Goal: Task Accomplishment & Management: Use online tool/utility

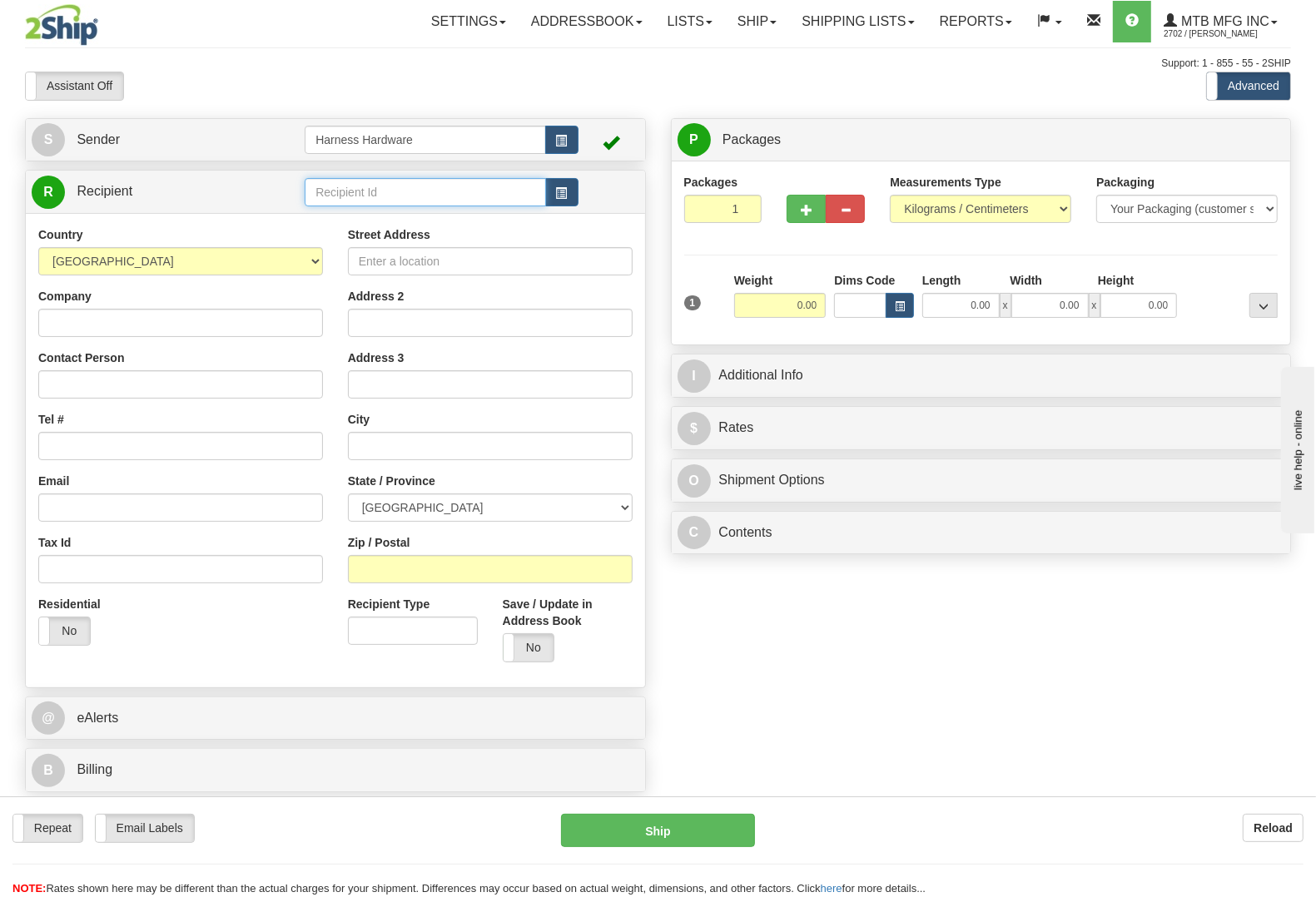
click at [378, 196] on input "text" at bounding box center [425, 192] width 241 height 28
type input "BTM"
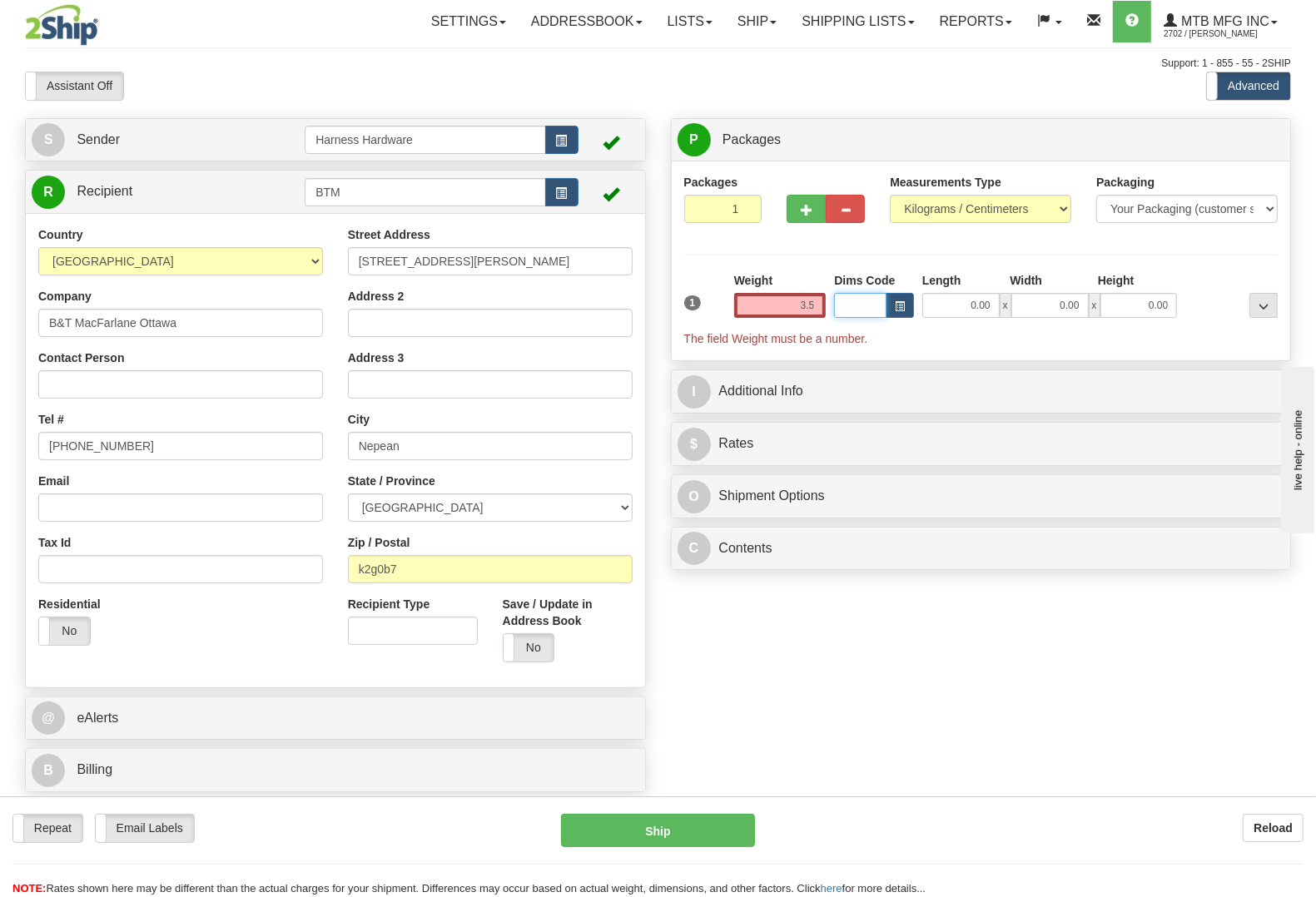
type input "3.50"
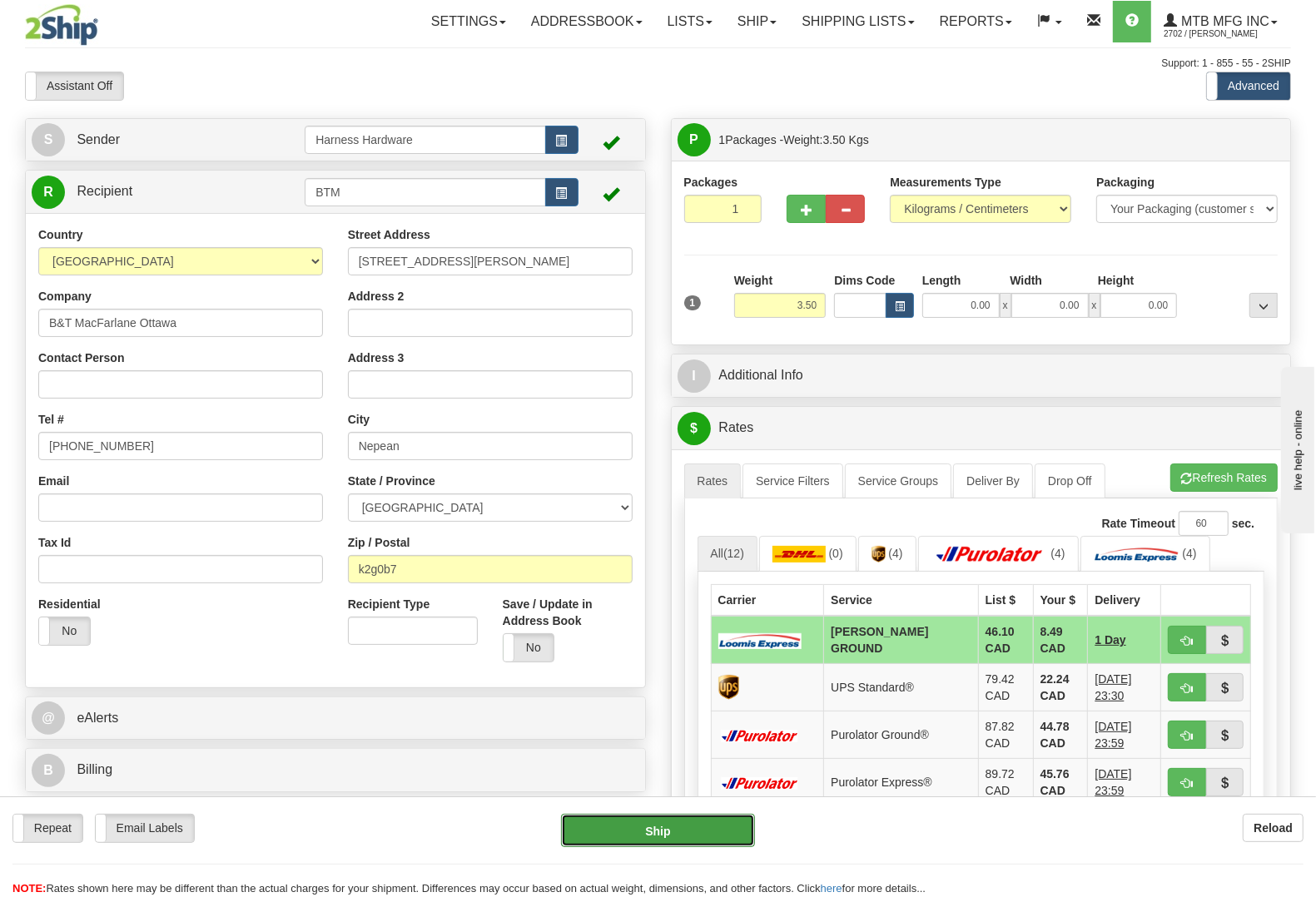
click at [667, 825] on button "Ship" at bounding box center [658, 830] width 194 height 33
type input "DD"
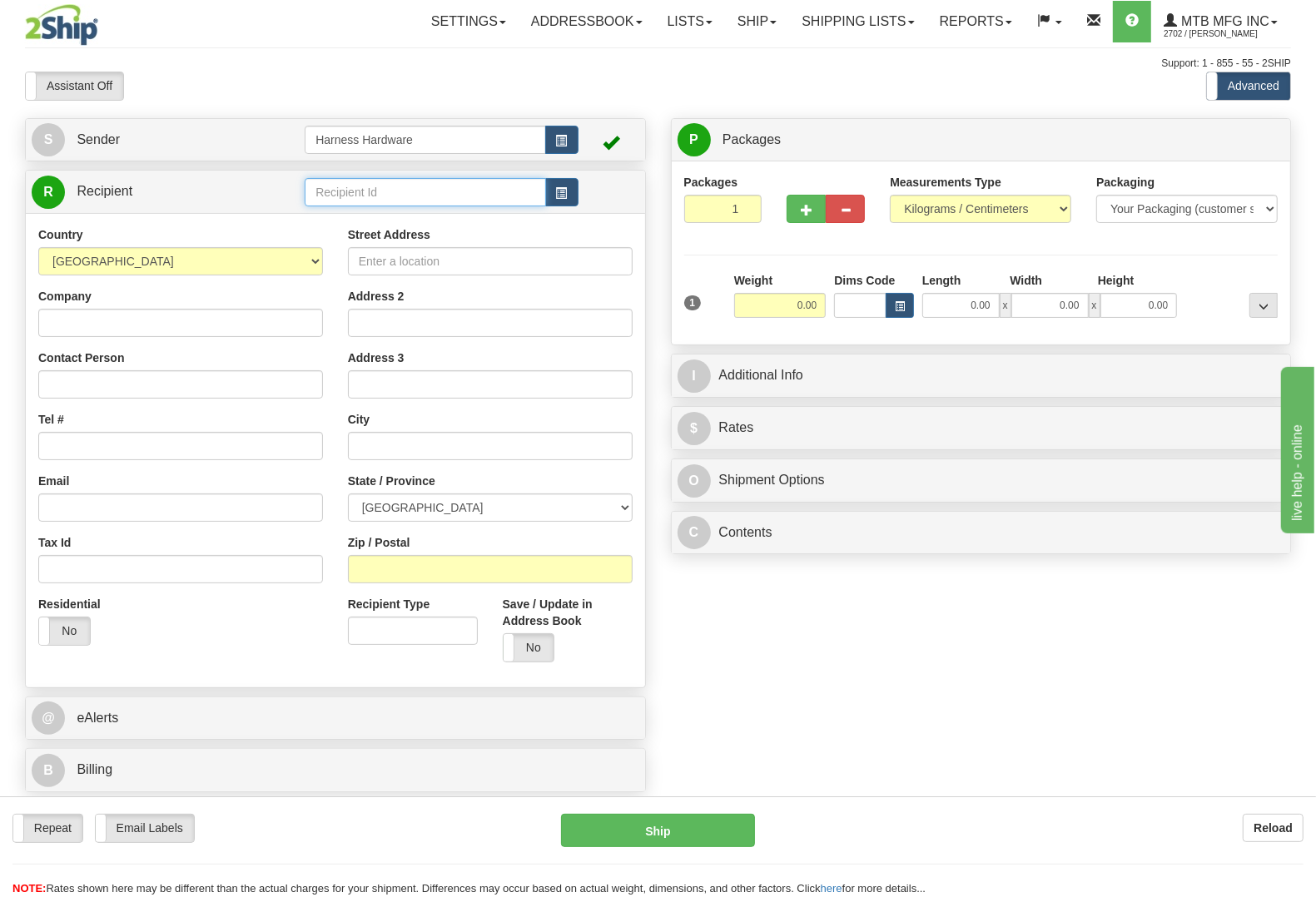
click at [334, 194] on input "text" at bounding box center [425, 192] width 241 height 28
click at [354, 219] on div "GRER" at bounding box center [421, 219] width 224 height 19
type input "GRER"
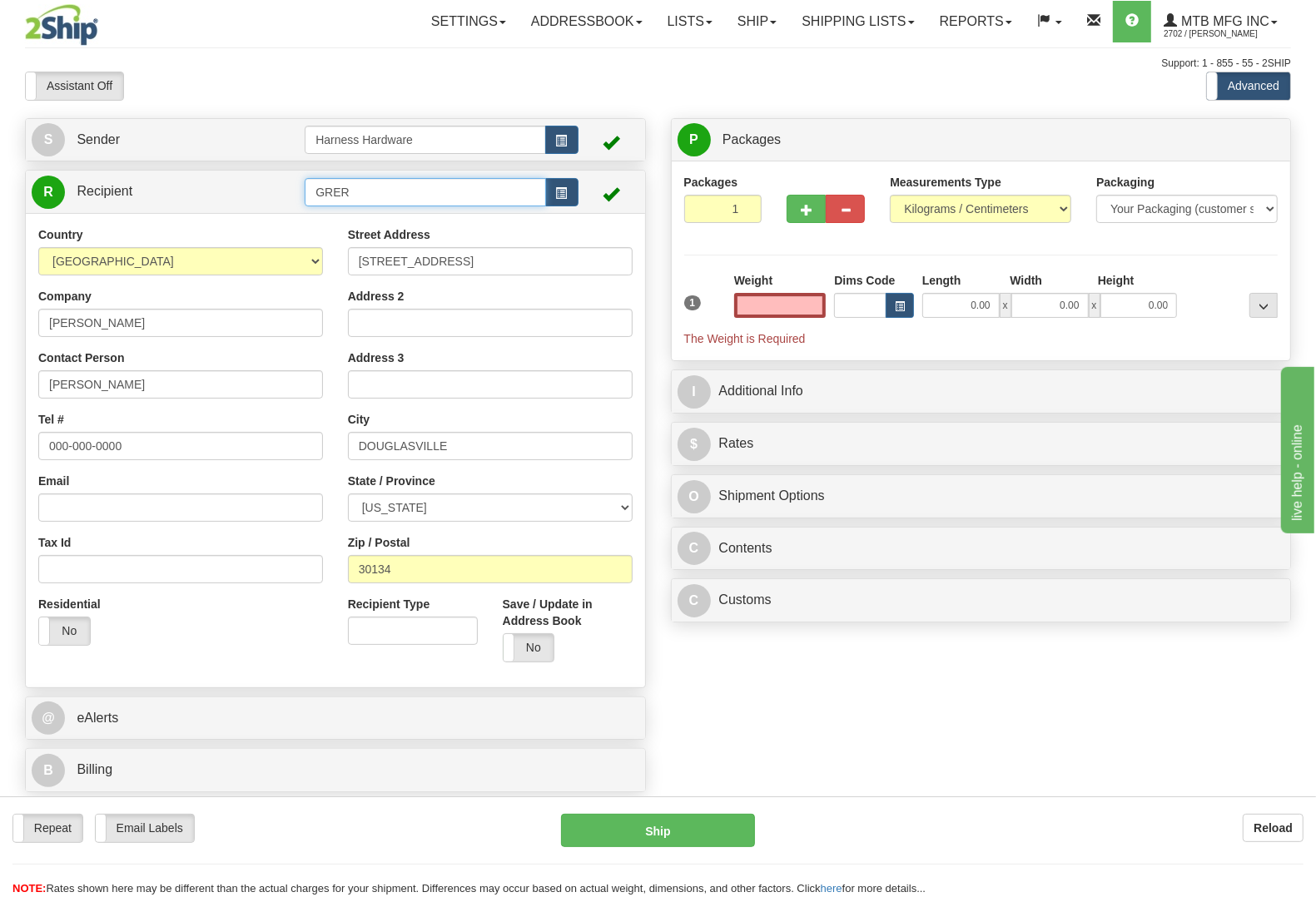
type input "0.00"
click at [381, 189] on input "GRER" at bounding box center [425, 192] width 241 height 28
type input "GRERI"
click at [151, 333] on input "Greg Rowland" at bounding box center [180, 323] width 285 height 28
paste input "en River"
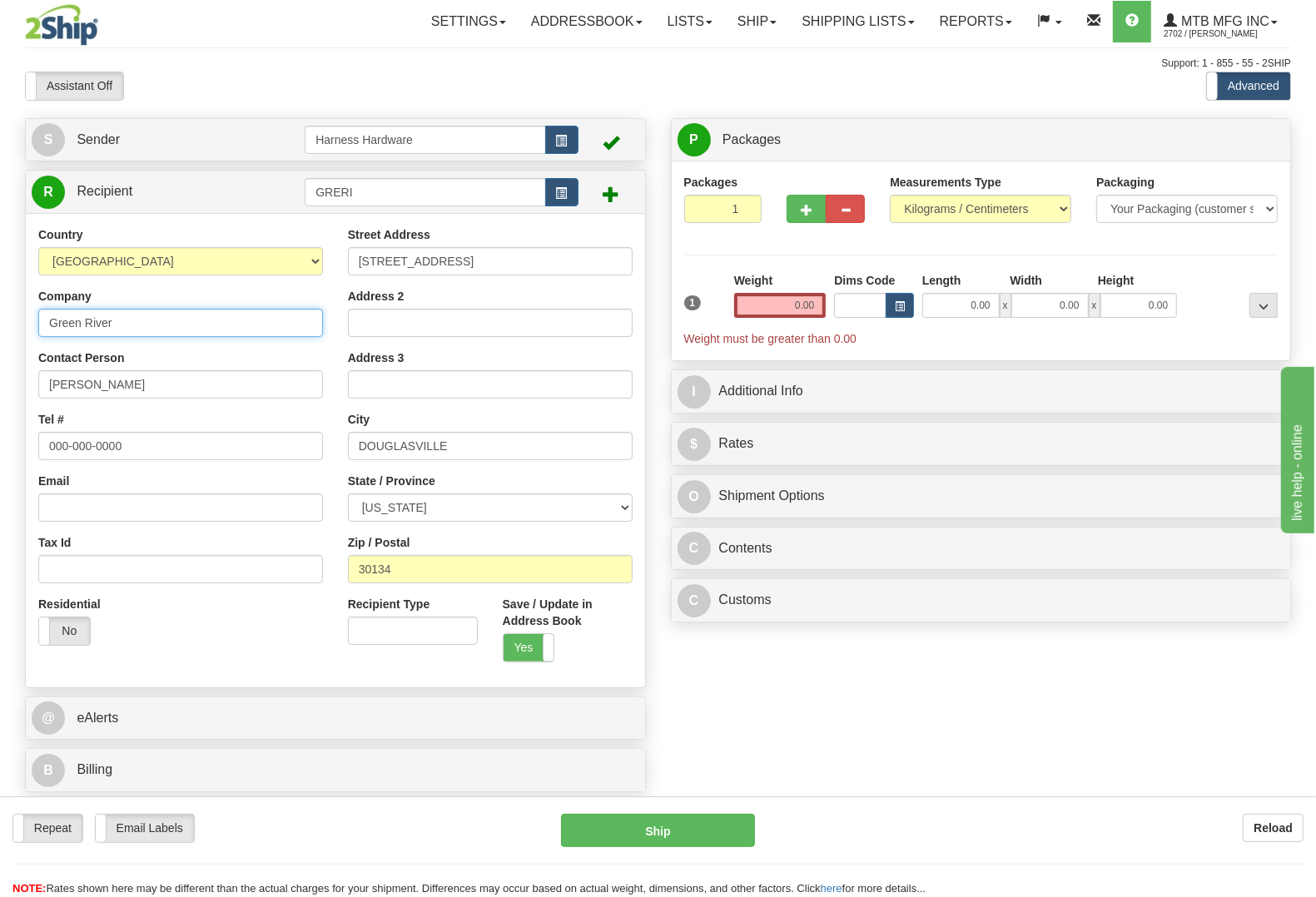
type input "Green River"
paste input "en River"
type input "Green River"
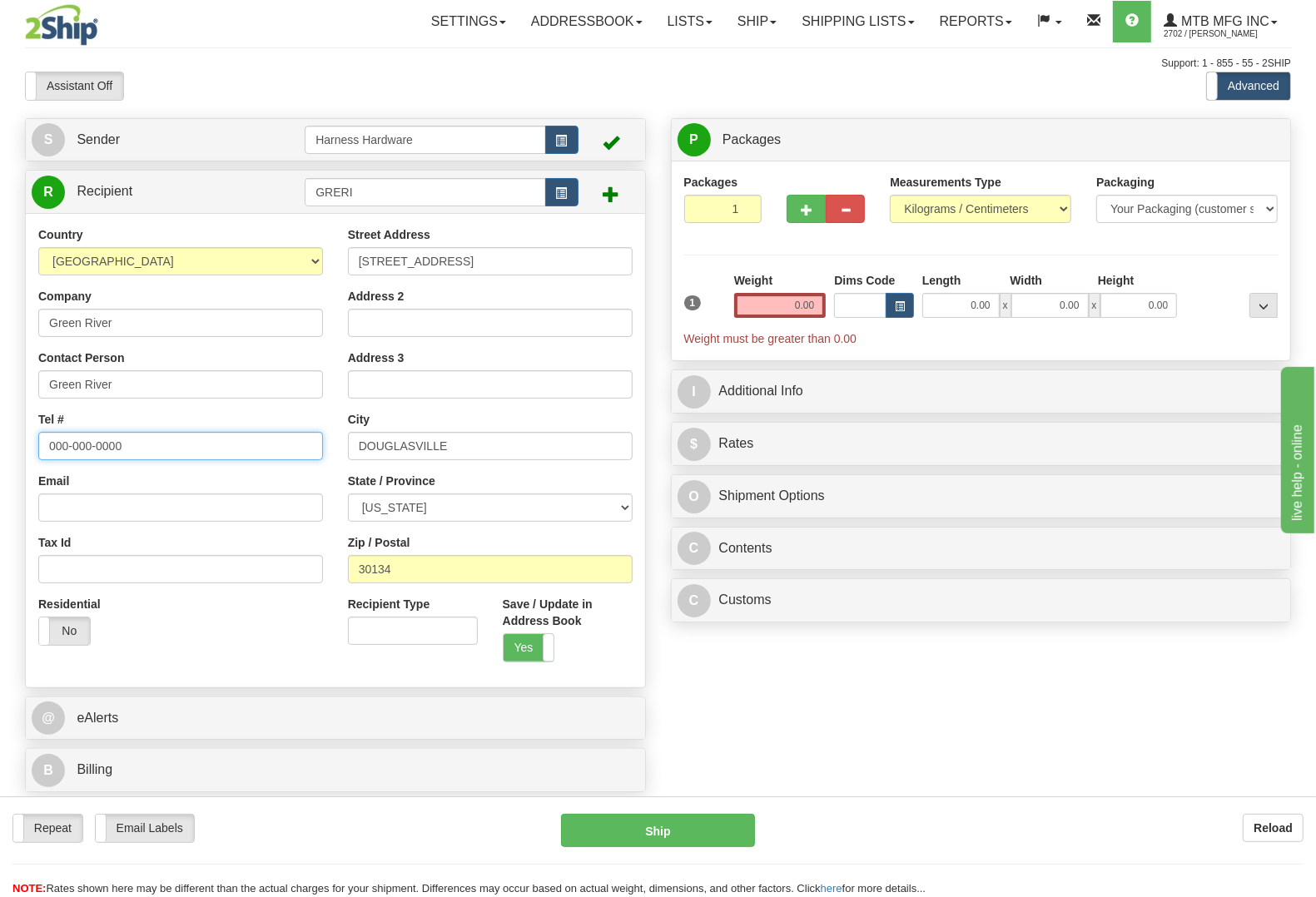
paste input "(682) 438 6217"
type input "(682) 438 6217"
drag, startPoint x: 546, startPoint y: 258, endPoint x: 231, endPoint y: 251, distance: 315.1
click at [231, 251] on div "Country AFGHANISTAN ALAND ISLANDS ALBANIA ALGERIA AMERICAN SAMOA ANDORRA ANGOLA…" at bounding box center [335, 450] width 619 height 448
paste input "1405 Summer Breeze"
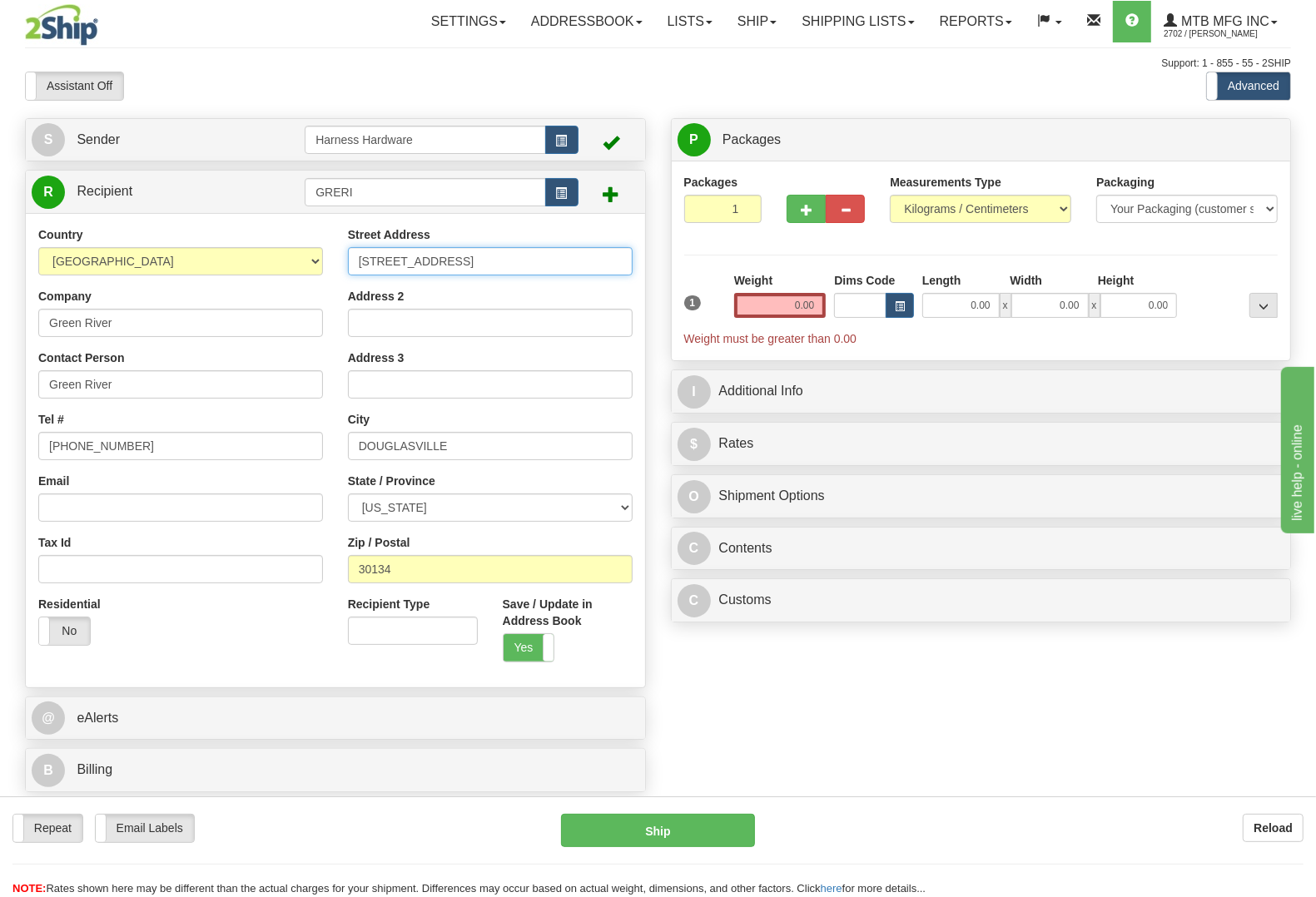
type input "1405 Summer Breeze Ct."
drag, startPoint x: 409, startPoint y: 568, endPoint x: 246, endPoint y: 566, distance: 163.0
click at [246, 566] on div "Country AFGHANISTAN ALAND ISLANDS ALBANIA ALGERIA AMERICAN SAMOA ANDORRA ANGOLA…" at bounding box center [335, 450] width 619 height 448
paste input "76262"
type input "76262"
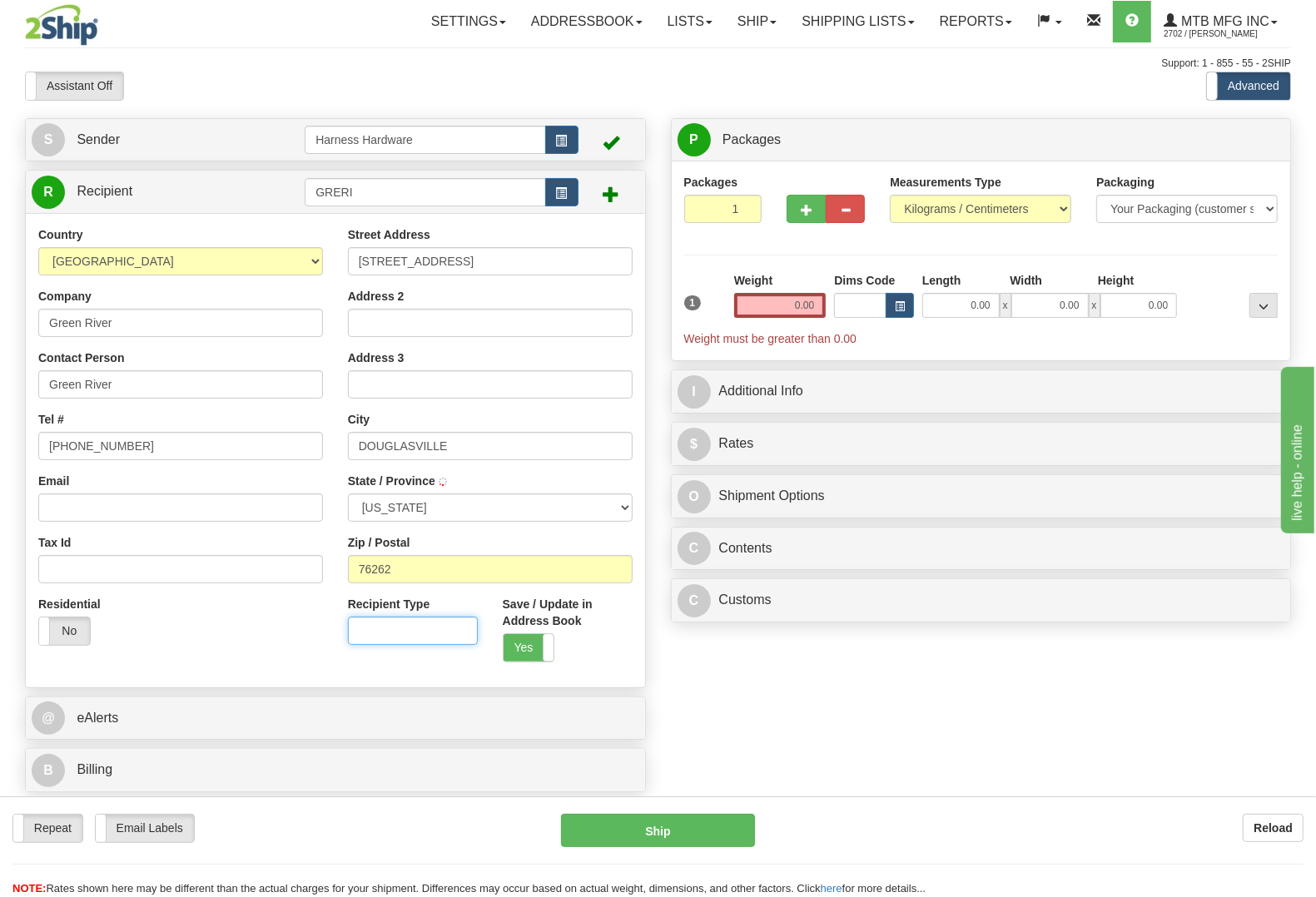
type input "ROANOKE"
select select "TX"
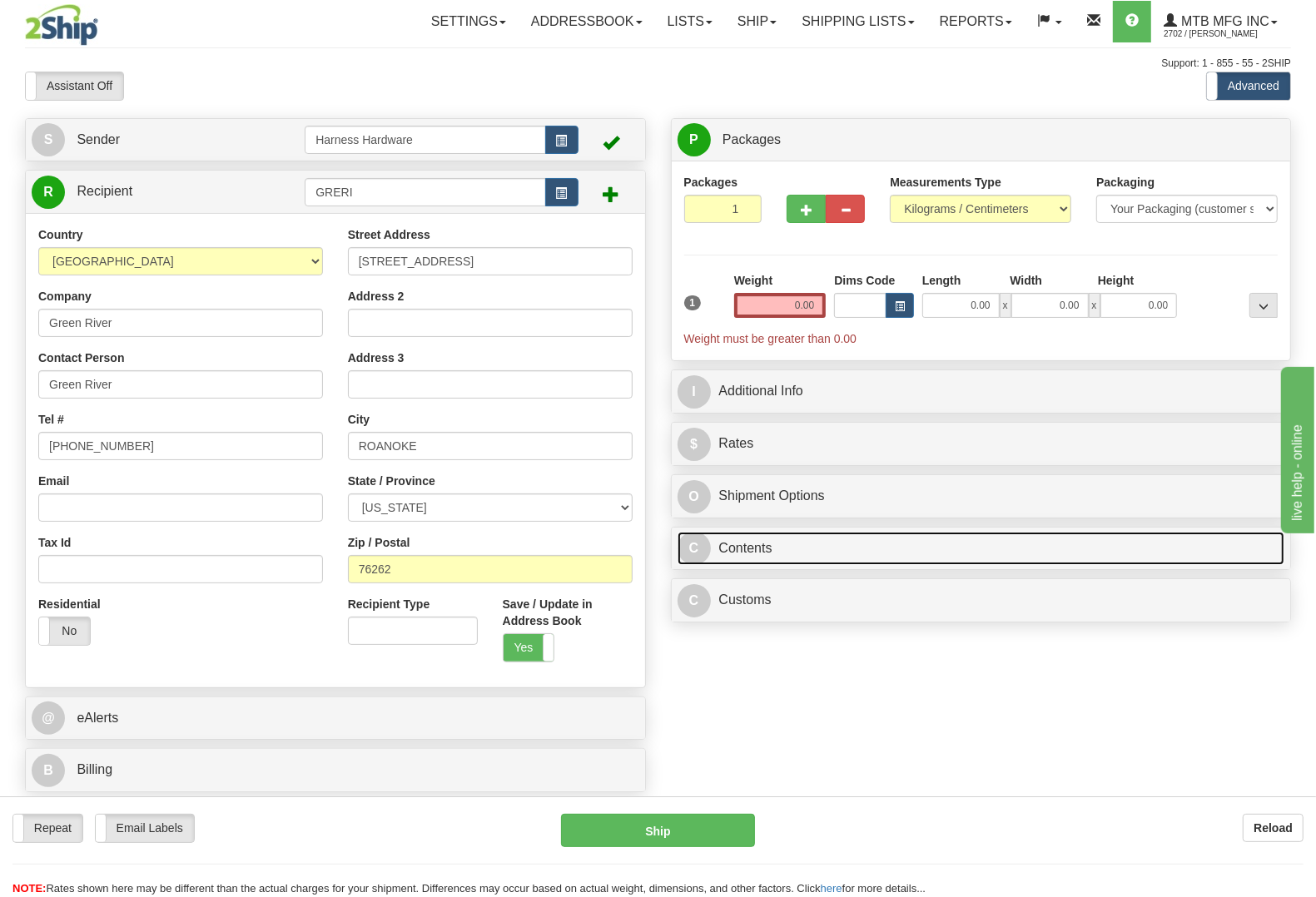
click at [780, 546] on link "C Contents" at bounding box center [981, 549] width 607 height 34
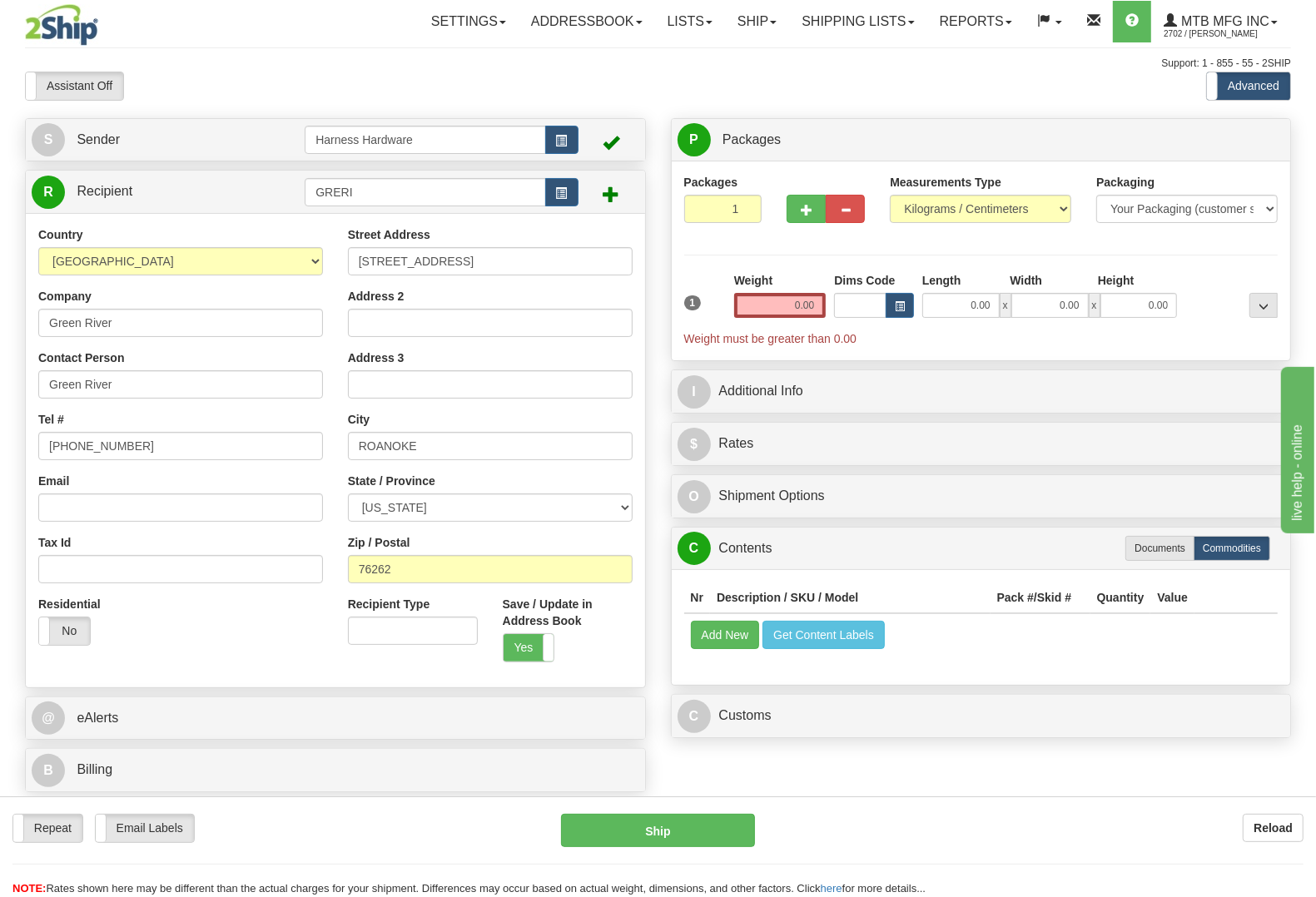
click at [730, 618] on td "Add New Get Content Labels" at bounding box center [981, 634] width 594 height 42
click at [733, 646] on button "Add New" at bounding box center [726, 634] width 69 height 28
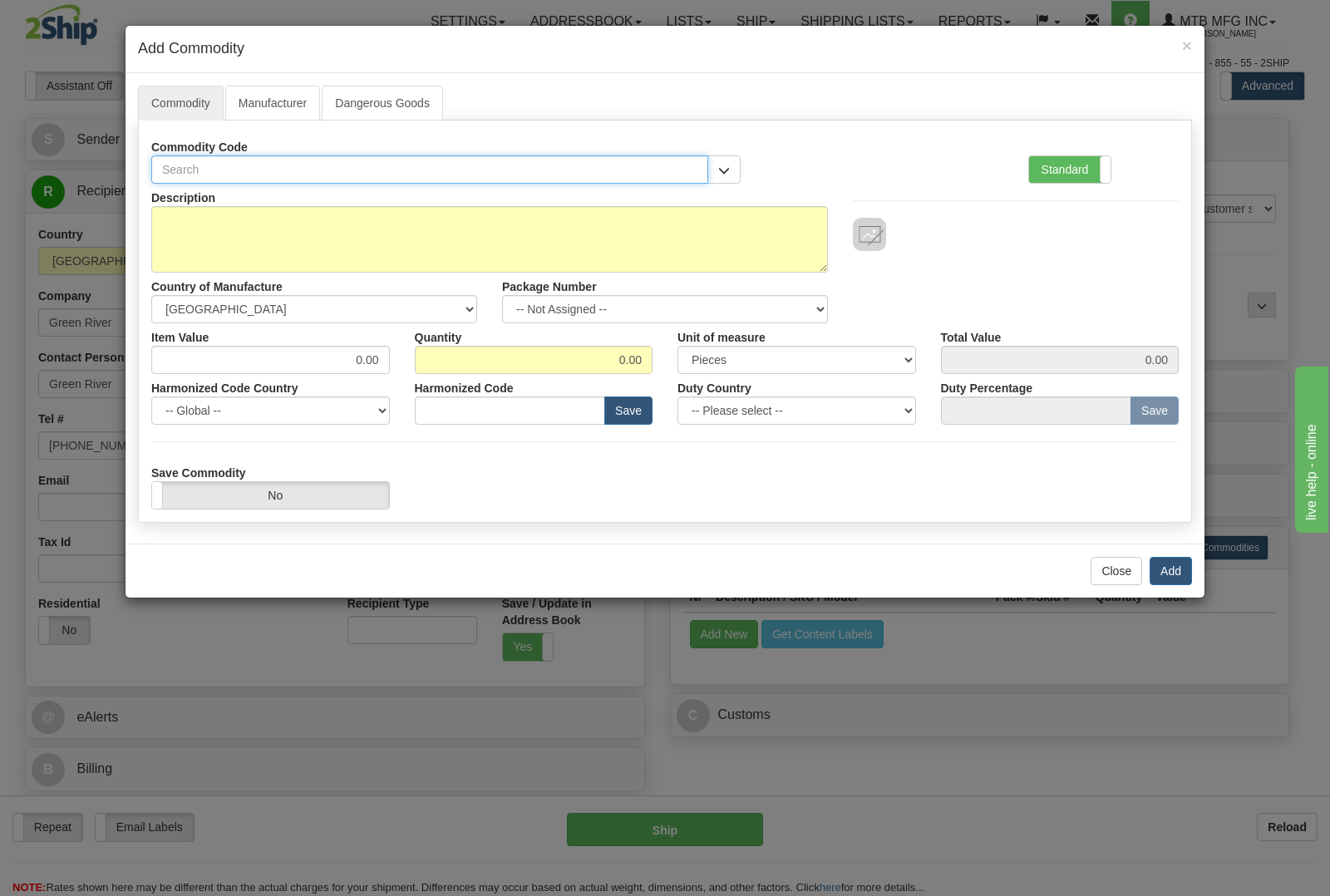
click at [263, 170] on input "text" at bounding box center [430, 169] width 557 height 28
type input "1774"
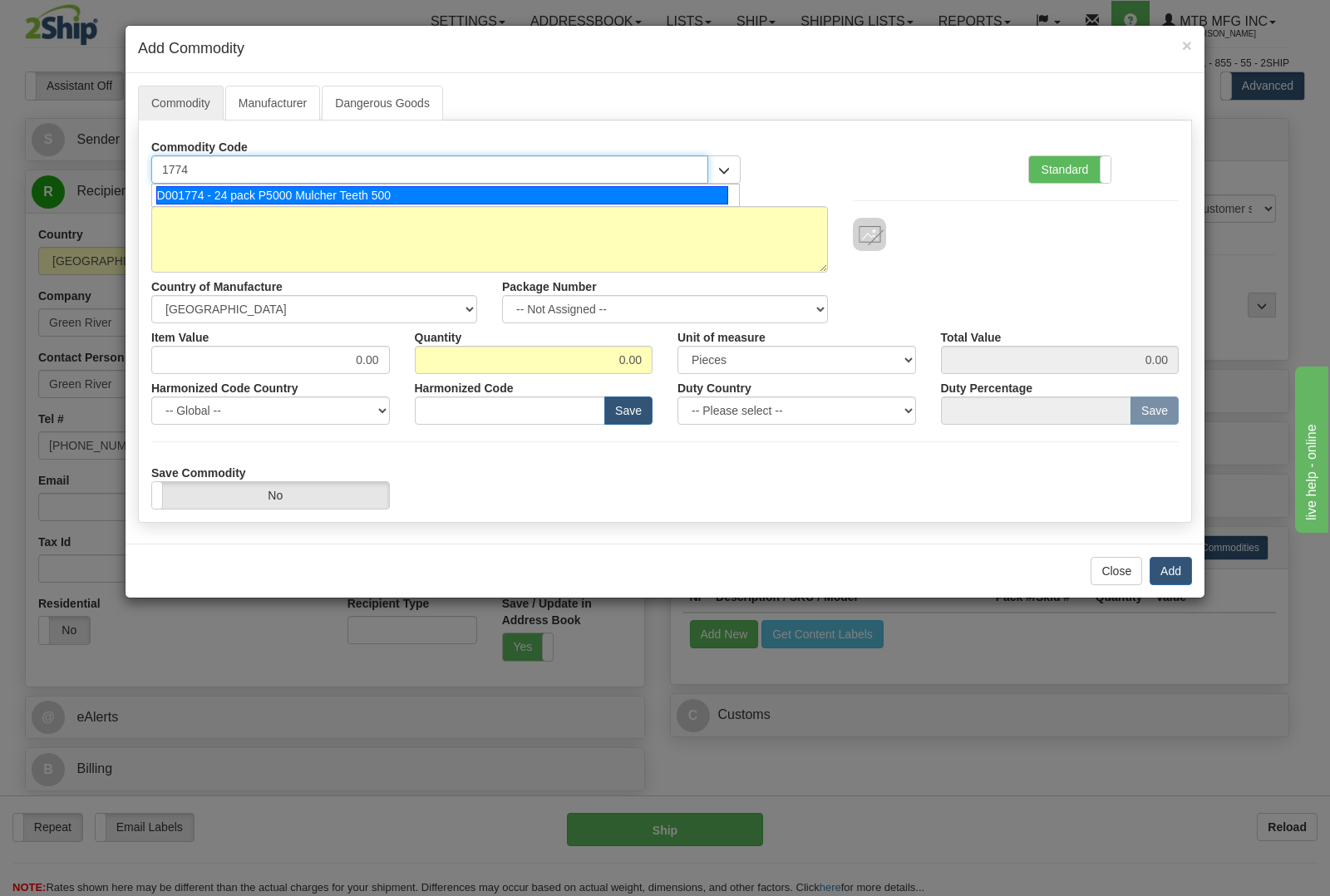
click at [295, 204] on div "D001774 - 24 pack P5000 Mulcher Teeth 500" at bounding box center [442, 196] width 573 height 19
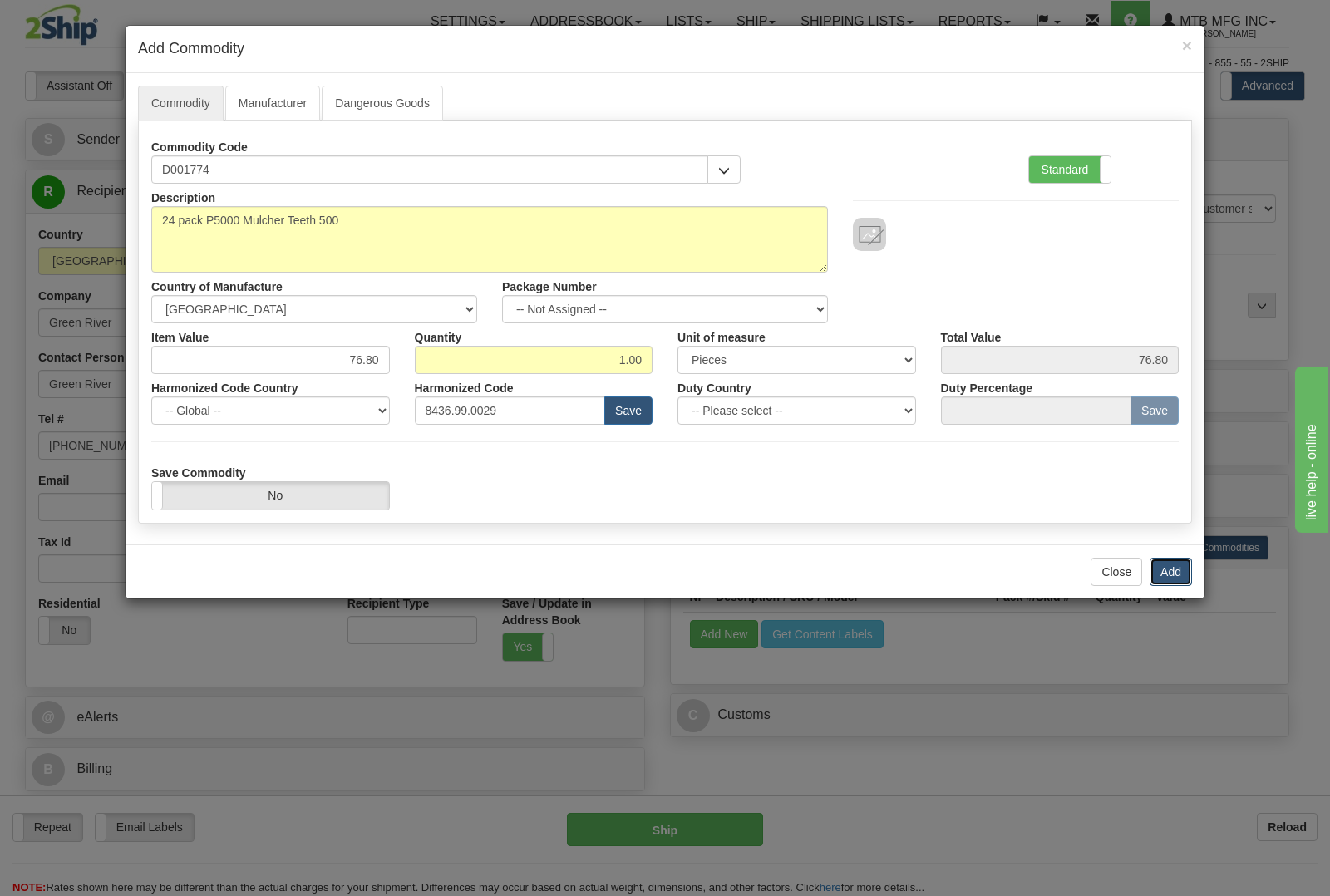
click at [1160, 572] on button "Add" at bounding box center [1171, 571] width 42 height 28
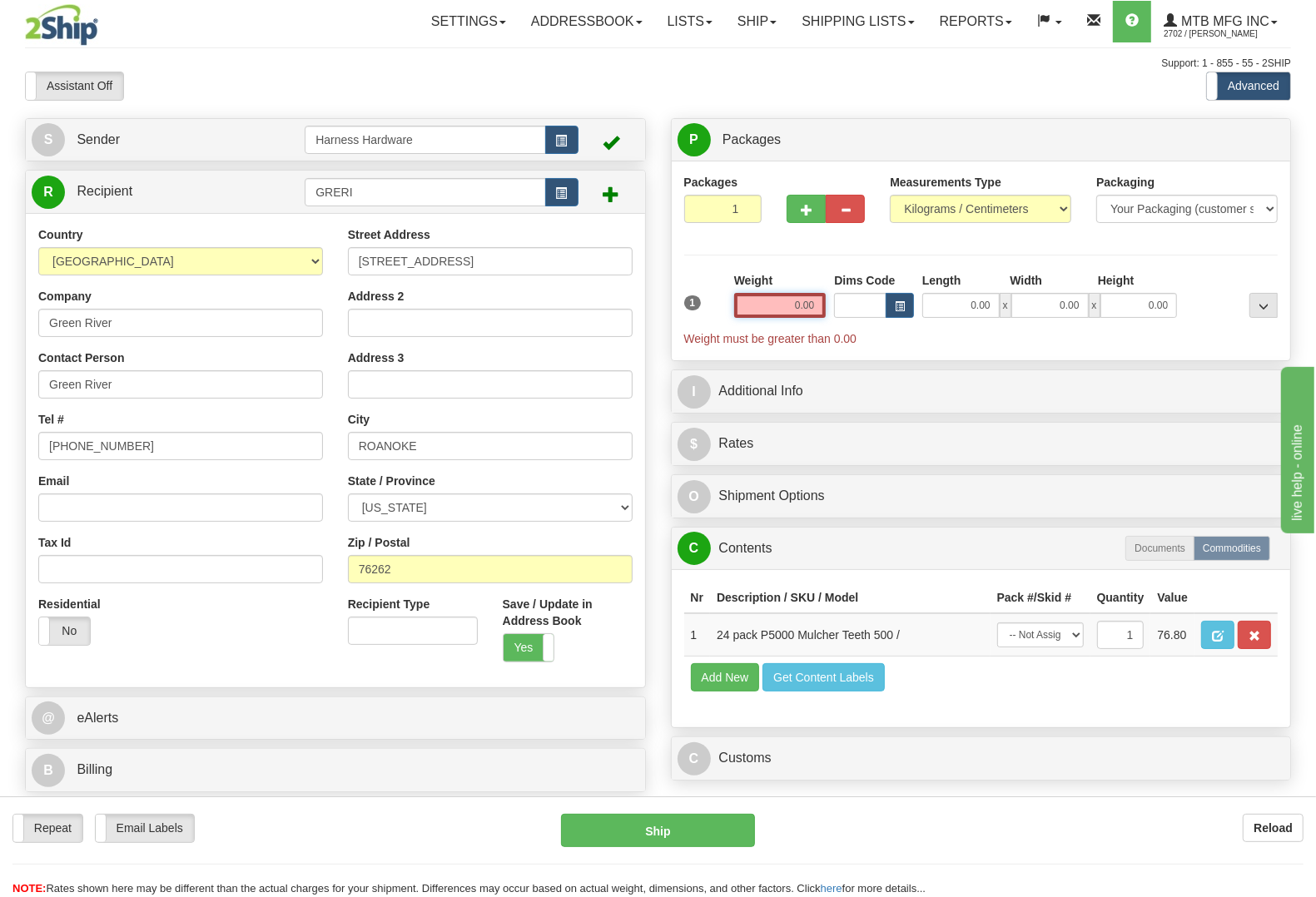
click at [786, 301] on input "0.00" at bounding box center [780, 306] width 92 height 25
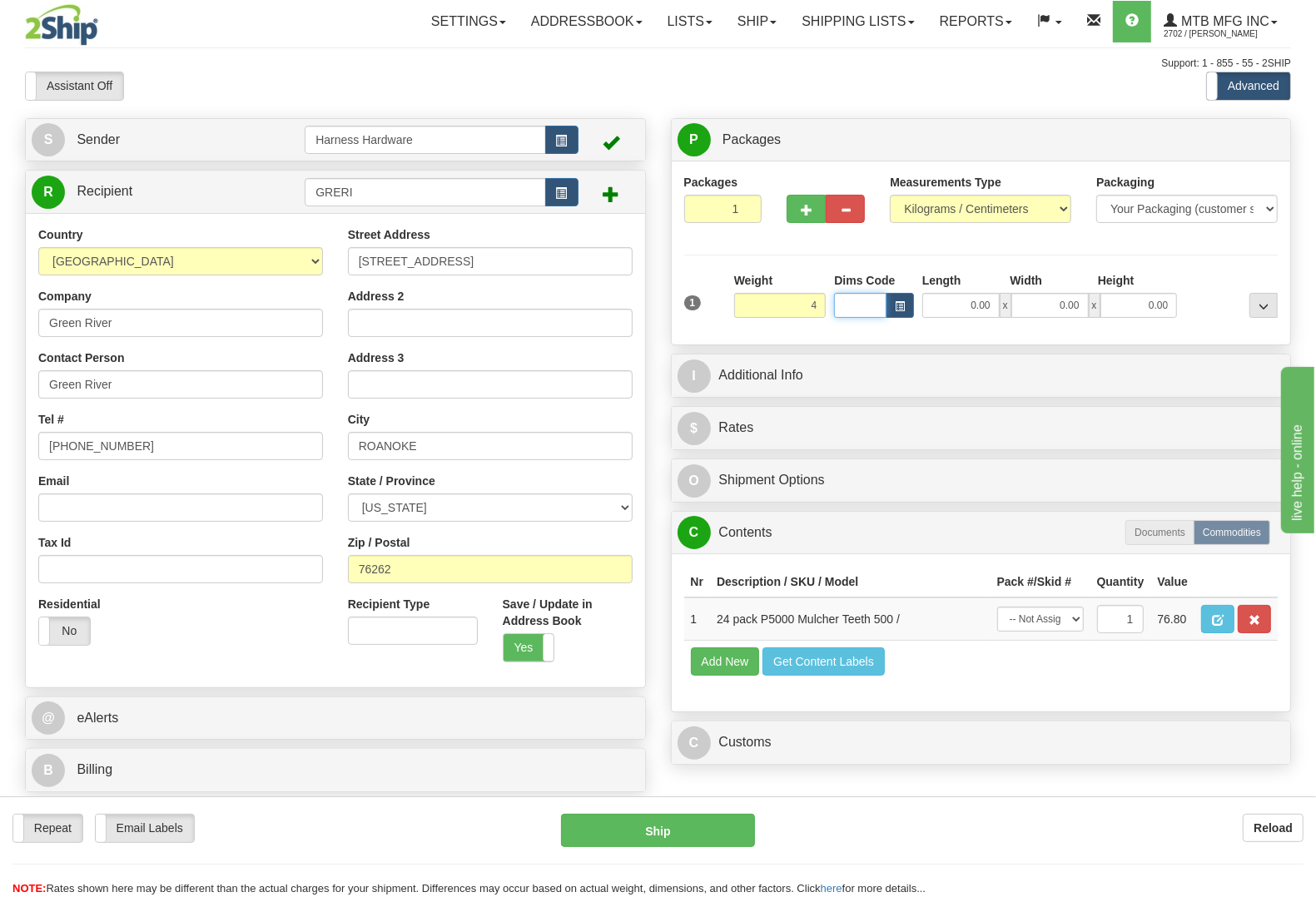
type input "4.00"
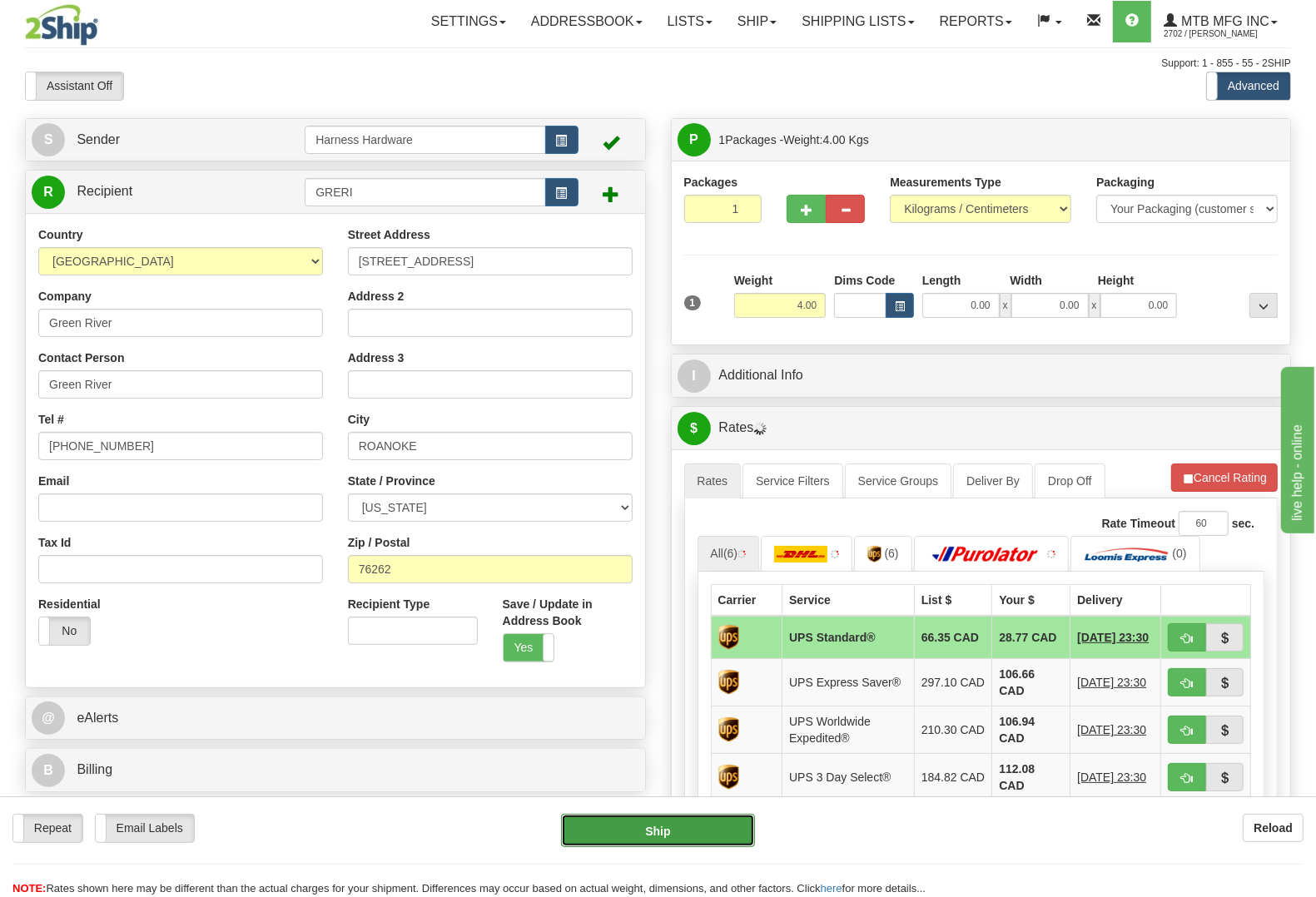
click at [650, 830] on button "Ship" at bounding box center [658, 830] width 194 height 33
type input "11"
